Goal: Task Accomplishment & Management: Manage account settings

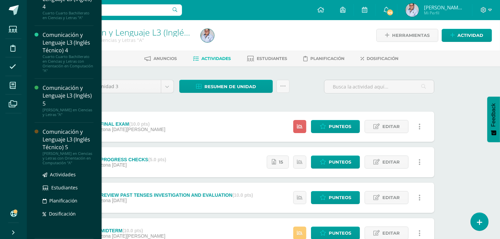
scroll to position [143, 0]
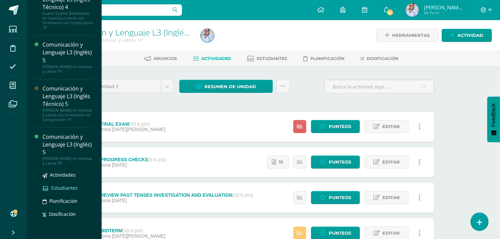
drag, startPoint x: 61, startPoint y: 186, endPoint x: 55, endPoint y: 185, distance: 6.5
click at [61, 186] on span "Estudiantes" at bounding box center [64, 188] width 26 height 6
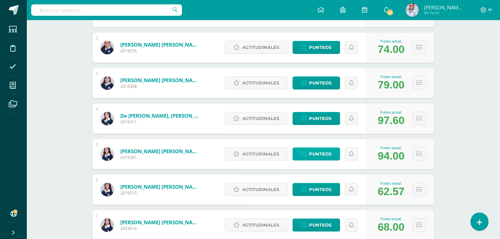
scroll to position [298, 0]
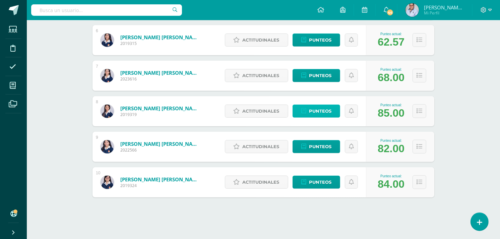
click at [323, 109] on span "Punteos" at bounding box center [320, 111] width 22 height 12
